Goal: Find specific page/section: Find specific page/section

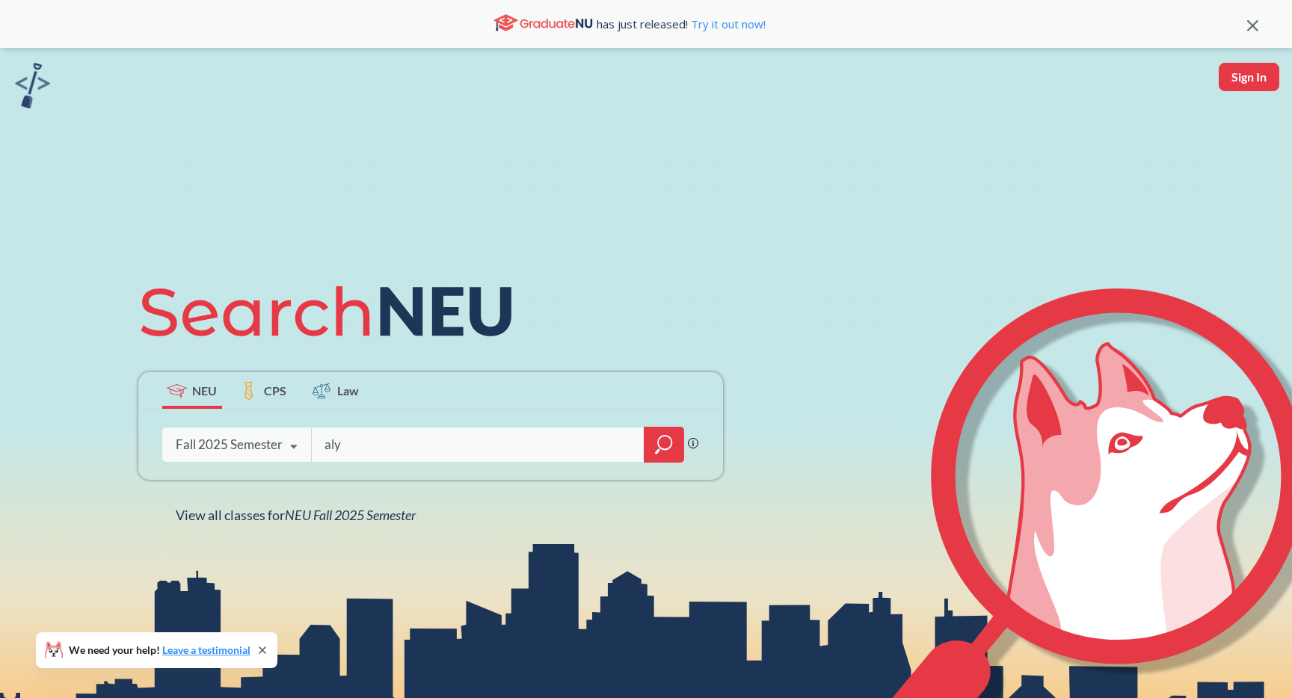
type input "aly"
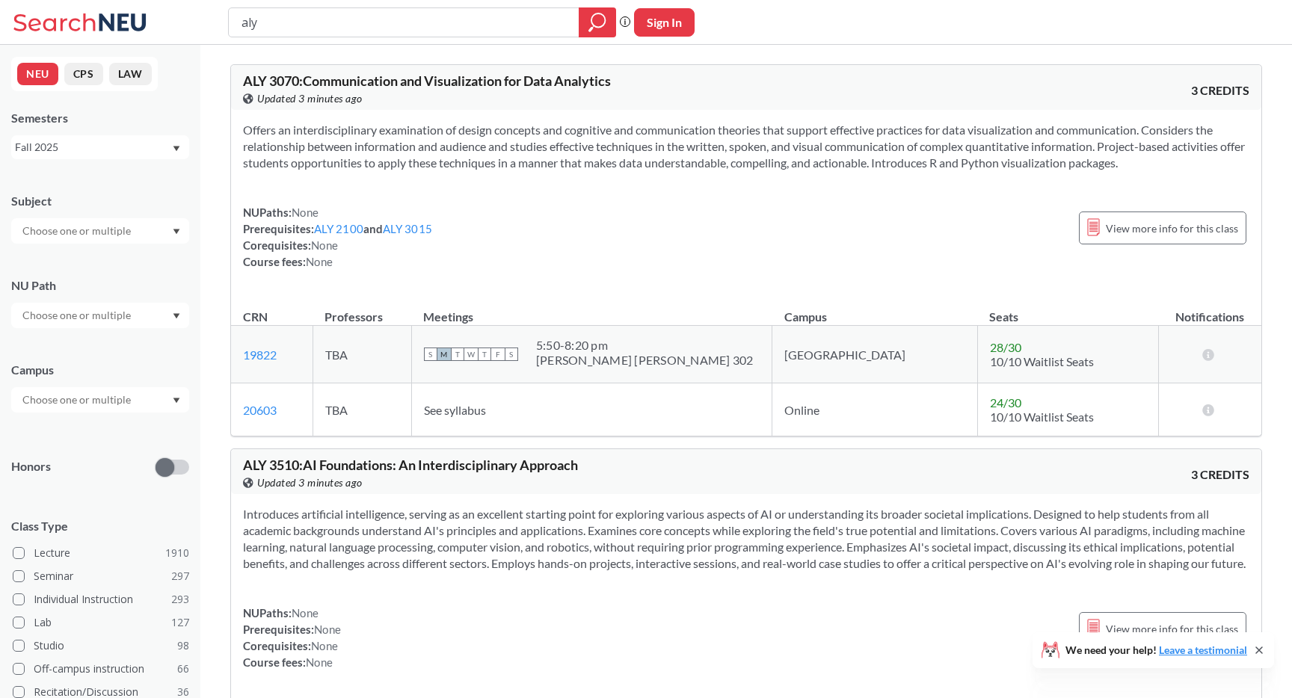
click at [127, 229] on input "text" at bounding box center [78, 231] width 126 height 18
type input "ai"
click at [93, 269] on p "Applied AI - CPS" at bounding box center [103, 272] width 169 height 15
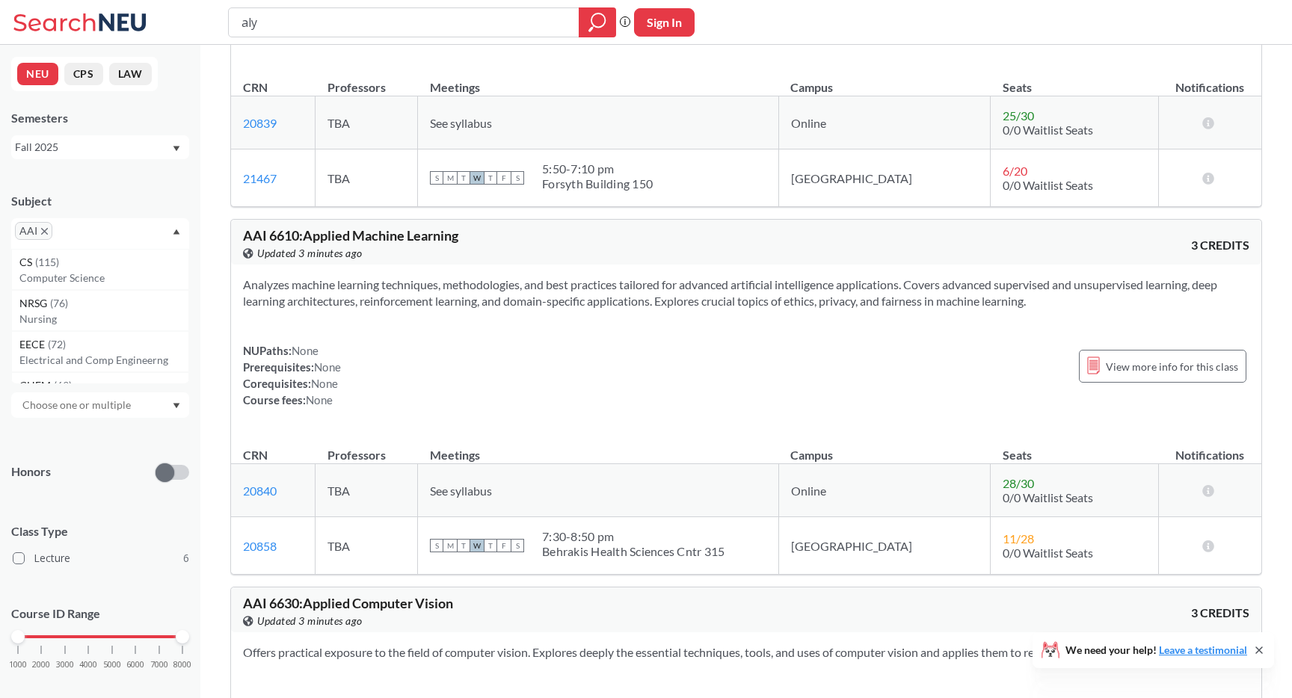
scroll to position [1898, 0]
